Goal: Task Accomplishment & Management: Complete application form

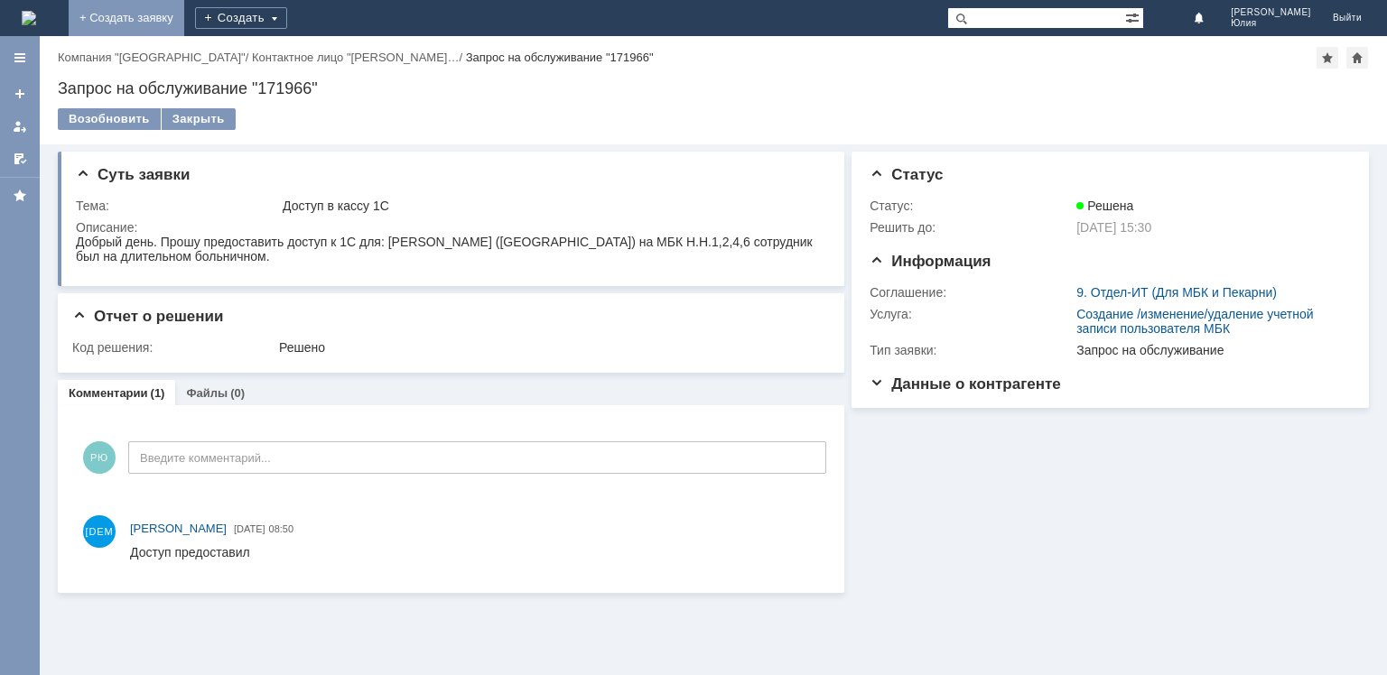
click at [184, 18] on link "+ Создать заявку" at bounding box center [127, 18] width 116 height 36
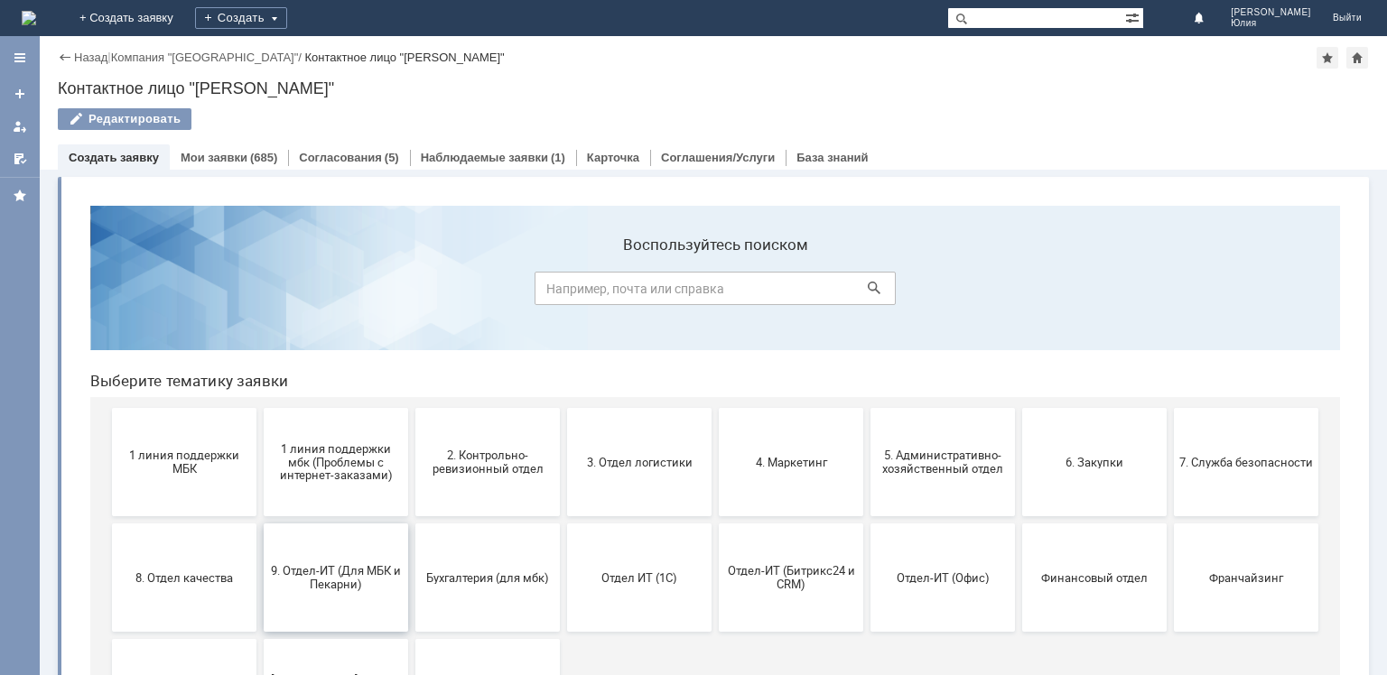
click at [339, 582] on span "9. Отдел-ИТ (Для МБК и Пекарни)" at bounding box center [336, 577] width 134 height 27
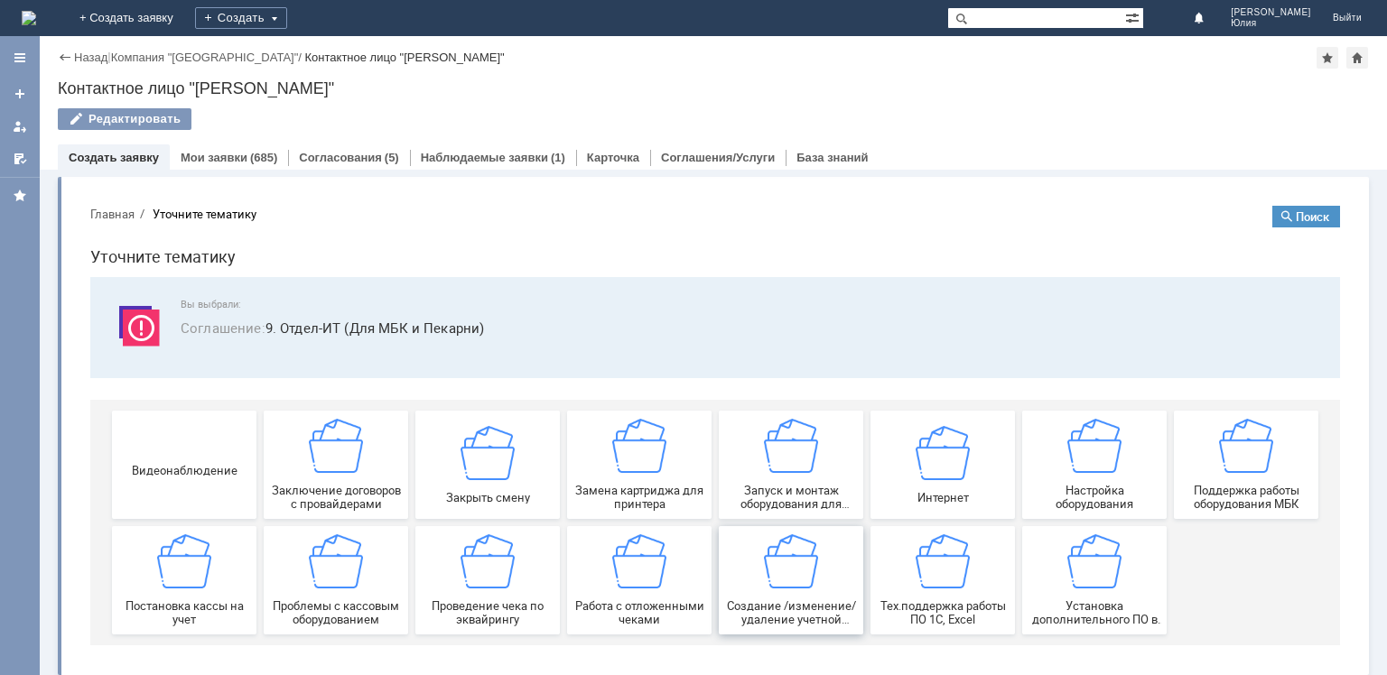
click at [791, 573] on img at bounding box center [791, 562] width 54 height 54
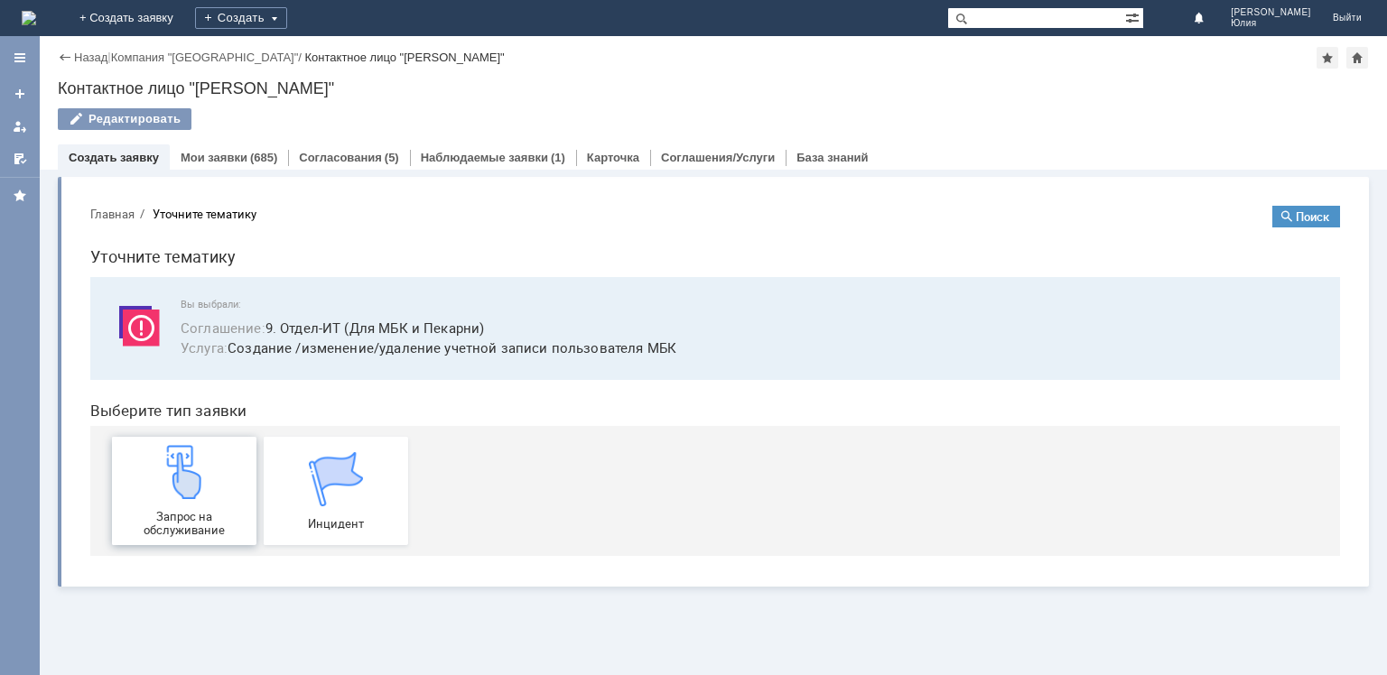
click at [188, 499] on div "Запрос на обслуживание" at bounding box center [184, 491] width 134 height 92
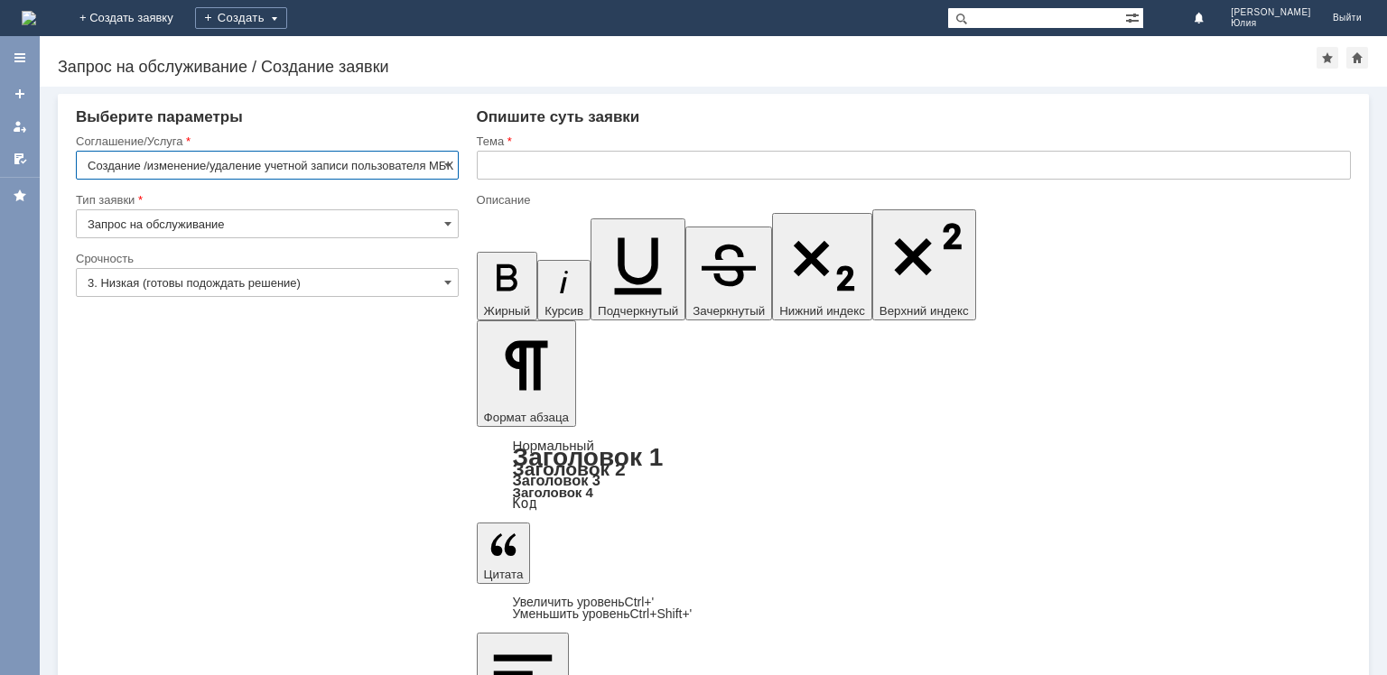
click at [509, 166] on input "text" at bounding box center [914, 165] width 874 height 29
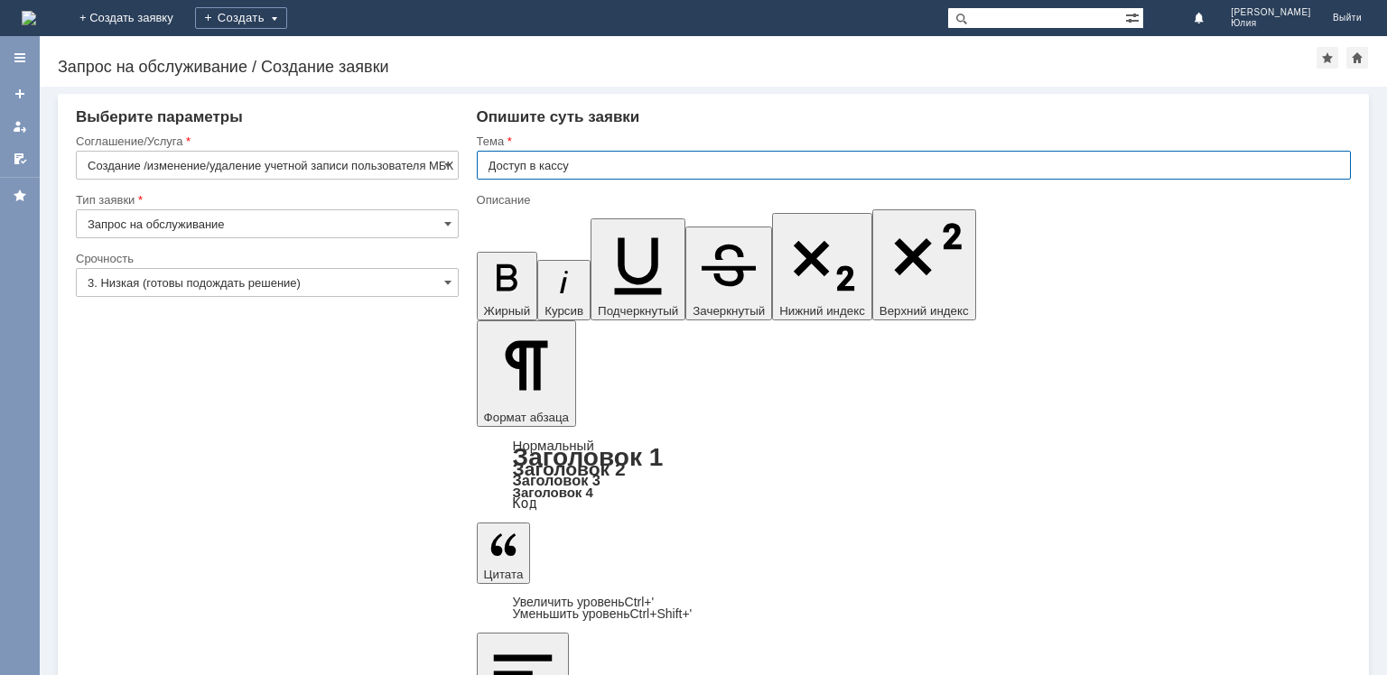
type input "Доступ в кассу"
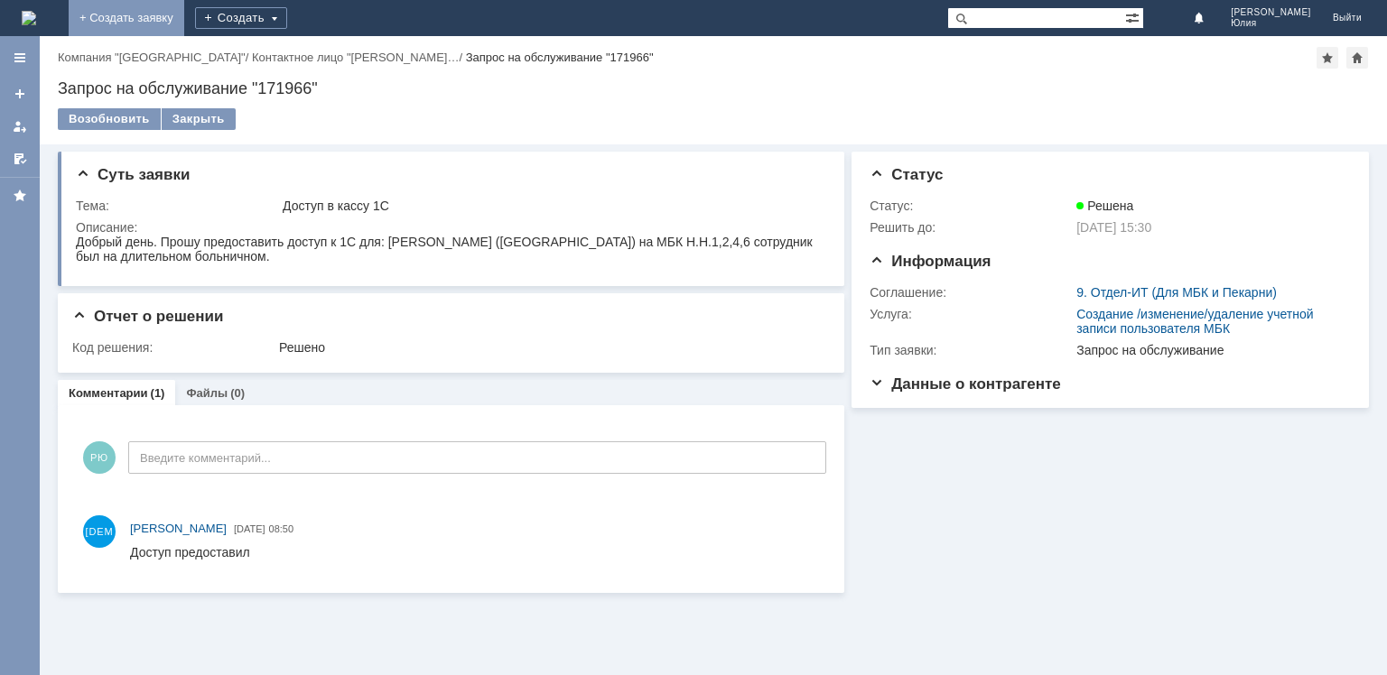
click at [184, 25] on link "+ Создать заявку" at bounding box center [127, 18] width 116 height 36
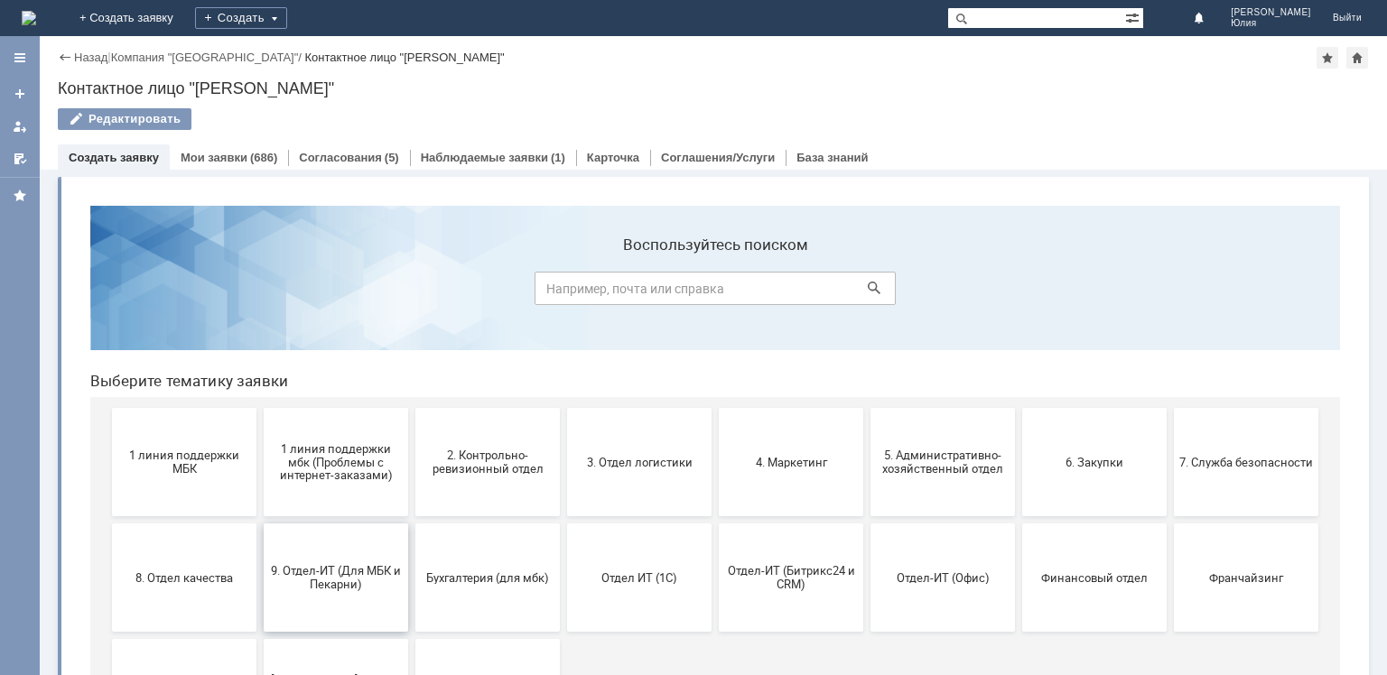
click at [354, 584] on span "9. Отдел-ИТ (Для МБК и Пекарни)" at bounding box center [336, 577] width 134 height 27
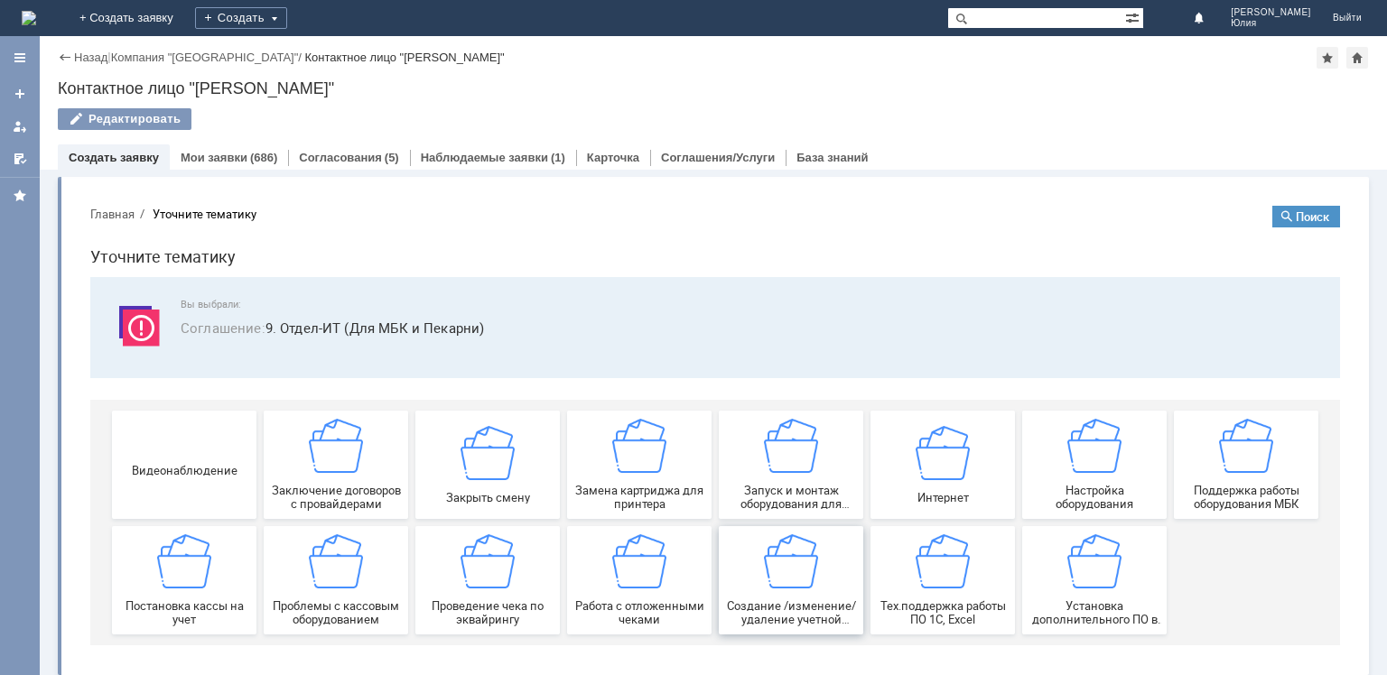
click at [777, 580] on img at bounding box center [791, 562] width 54 height 54
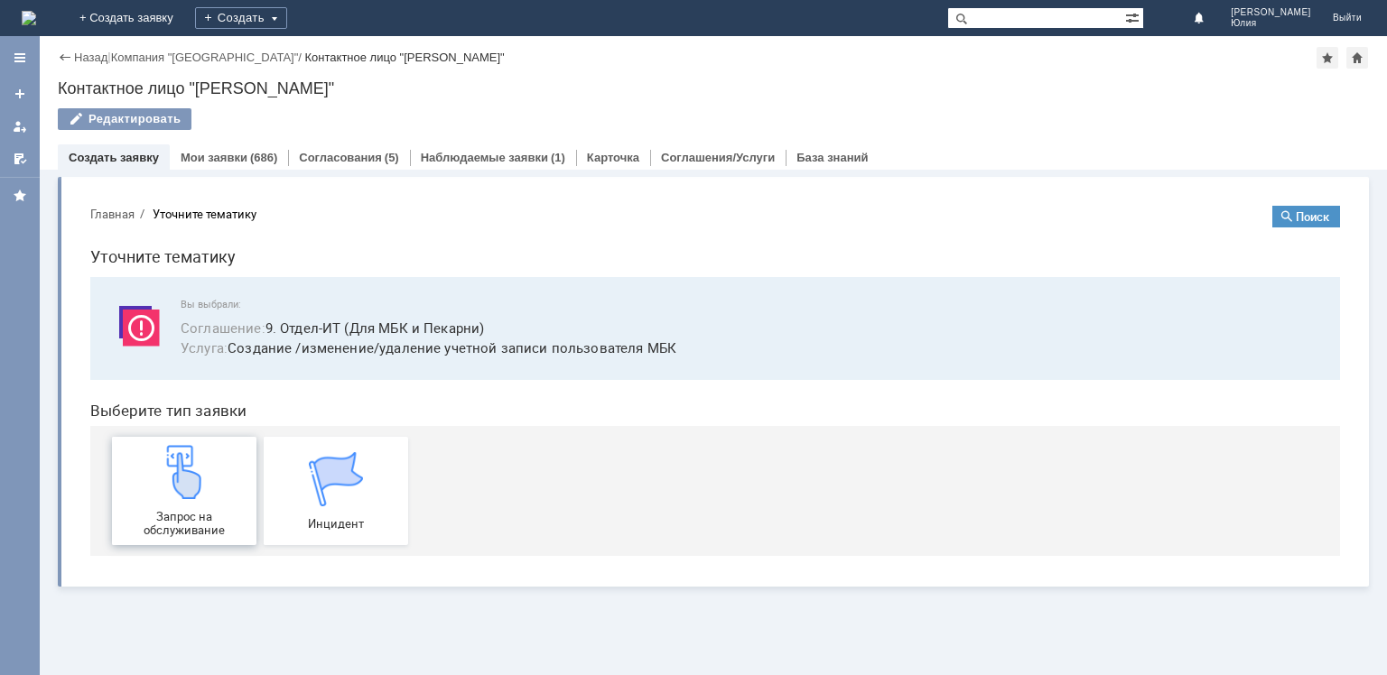
click at [213, 494] on div "Запрос на обслуживание" at bounding box center [184, 491] width 134 height 92
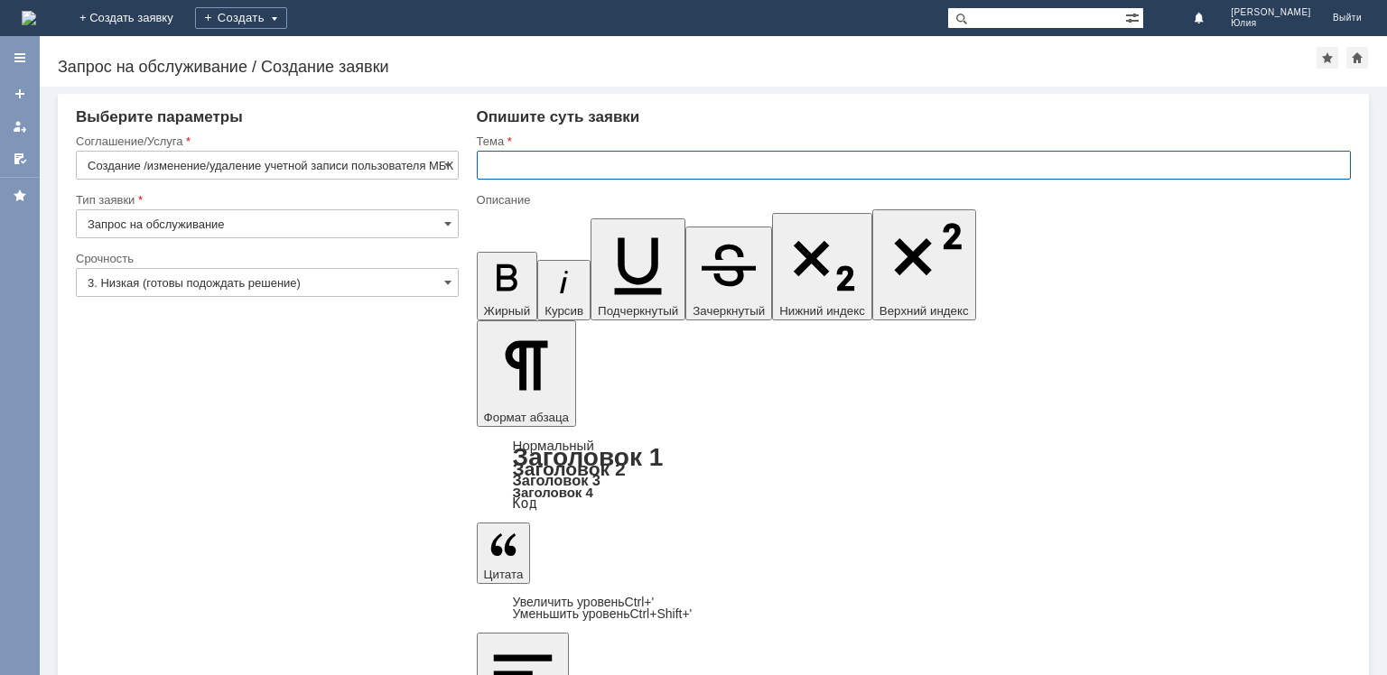
click at [506, 165] on input "text" at bounding box center [914, 165] width 874 height 29
type input "Доступ в кассу 1С"
